Goal: Check status

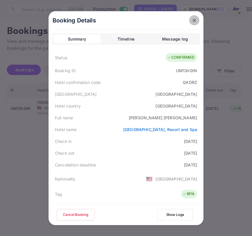
click at [195, 20] on icon "close" at bounding box center [195, 21] width 6 height 6
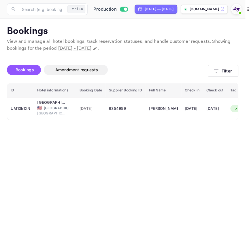
click at [218, 72] on icon "button" at bounding box center [216, 71] width 4 height 3
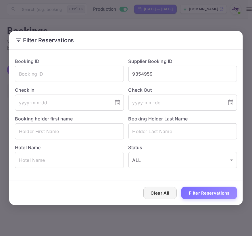
click at [161, 188] on button "Clear All" at bounding box center [161, 193] width 34 height 12
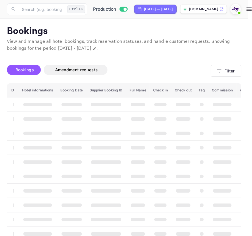
click at [161, 188] on div "Clear All Filter Reservations" at bounding box center [126, 193] width 234 height 24
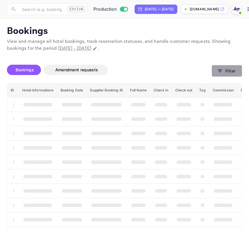
click at [221, 68] on button "Filter" at bounding box center [226, 71] width 30 height 12
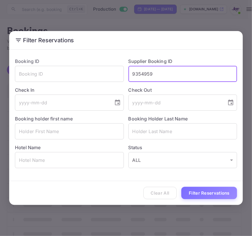
click at [156, 72] on input "9354959" at bounding box center [183, 74] width 109 height 16
paste input "512953"
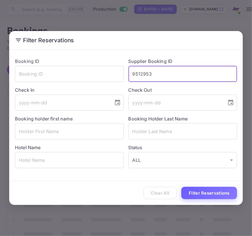
type input "9512953"
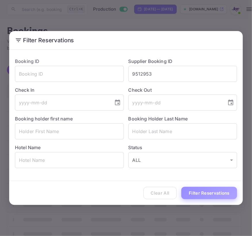
click at [197, 193] on button "Filter Reservations" at bounding box center [210, 193] width 56 height 12
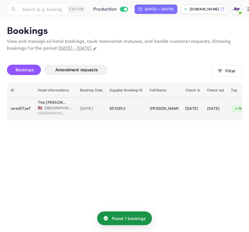
click at [46, 109] on span "[GEOGRAPHIC_DATA]" at bounding box center [58, 108] width 29 height 5
